Goal: Task Accomplishment & Management: Manage account settings

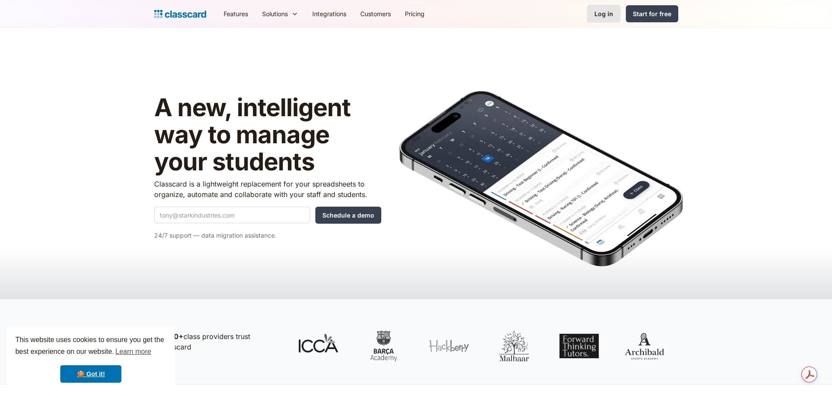
click at [605, 22] on link "Log in" at bounding box center [604, 14] width 34 height 18
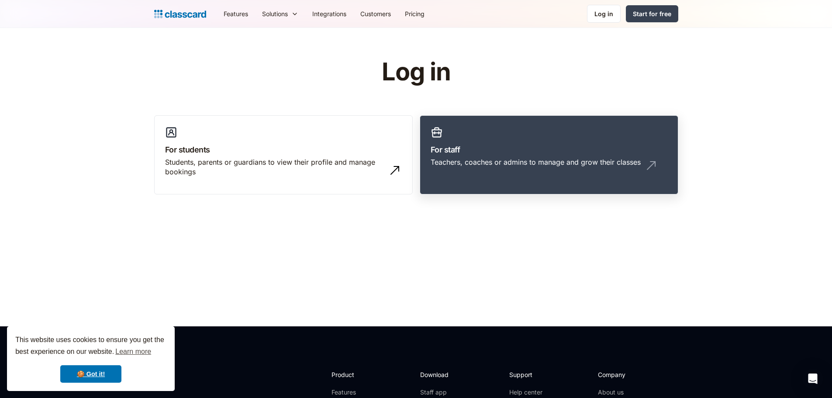
click at [529, 175] on link "For staff Teachers, coaches or admins to manage and grow their classes" at bounding box center [549, 154] width 259 height 79
